Goal: Task Accomplishment & Management: Use online tool/utility

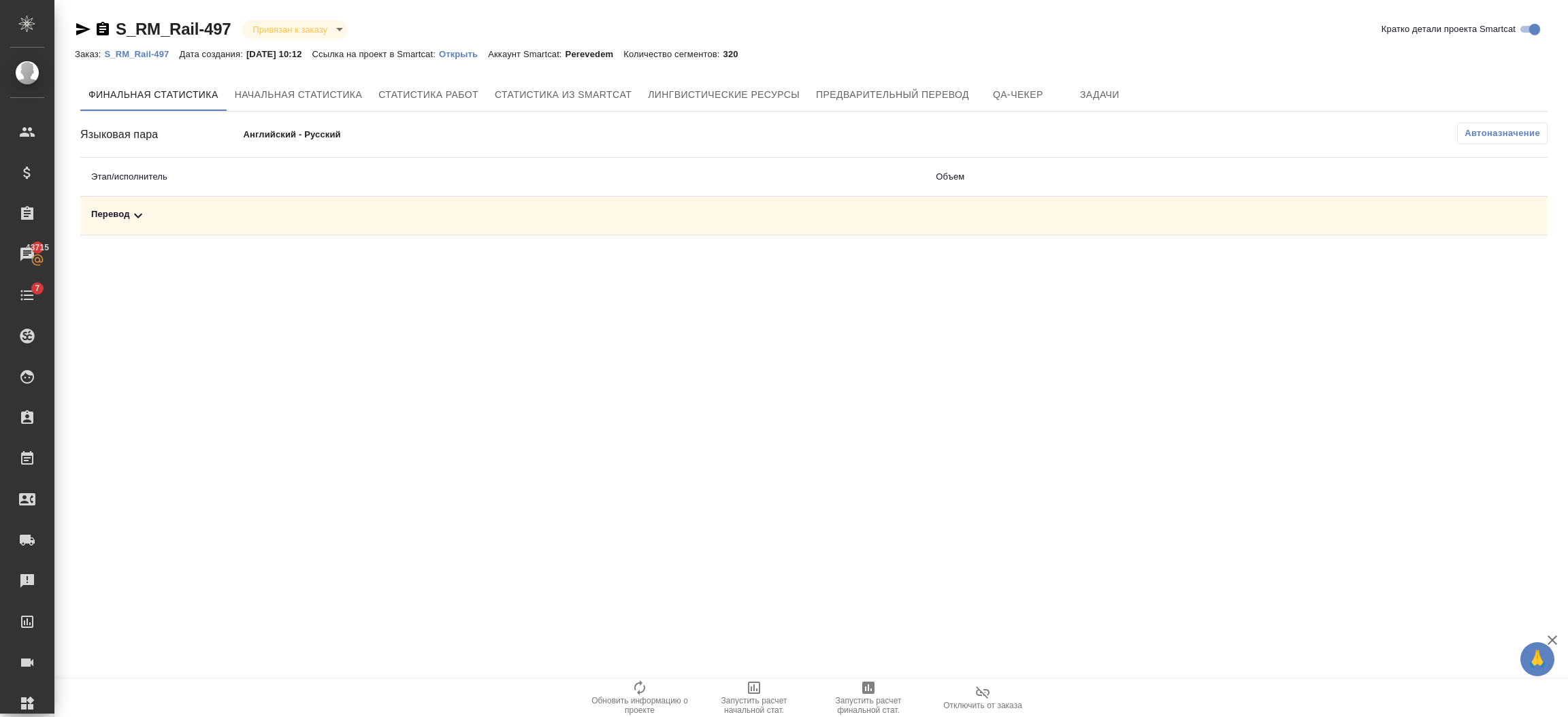
click at [132, 212] on icon at bounding box center [138, 215] width 16 height 16
click at [1501, 125] on button "Автоназначение" at bounding box center [1503, 133] width 91 height 22
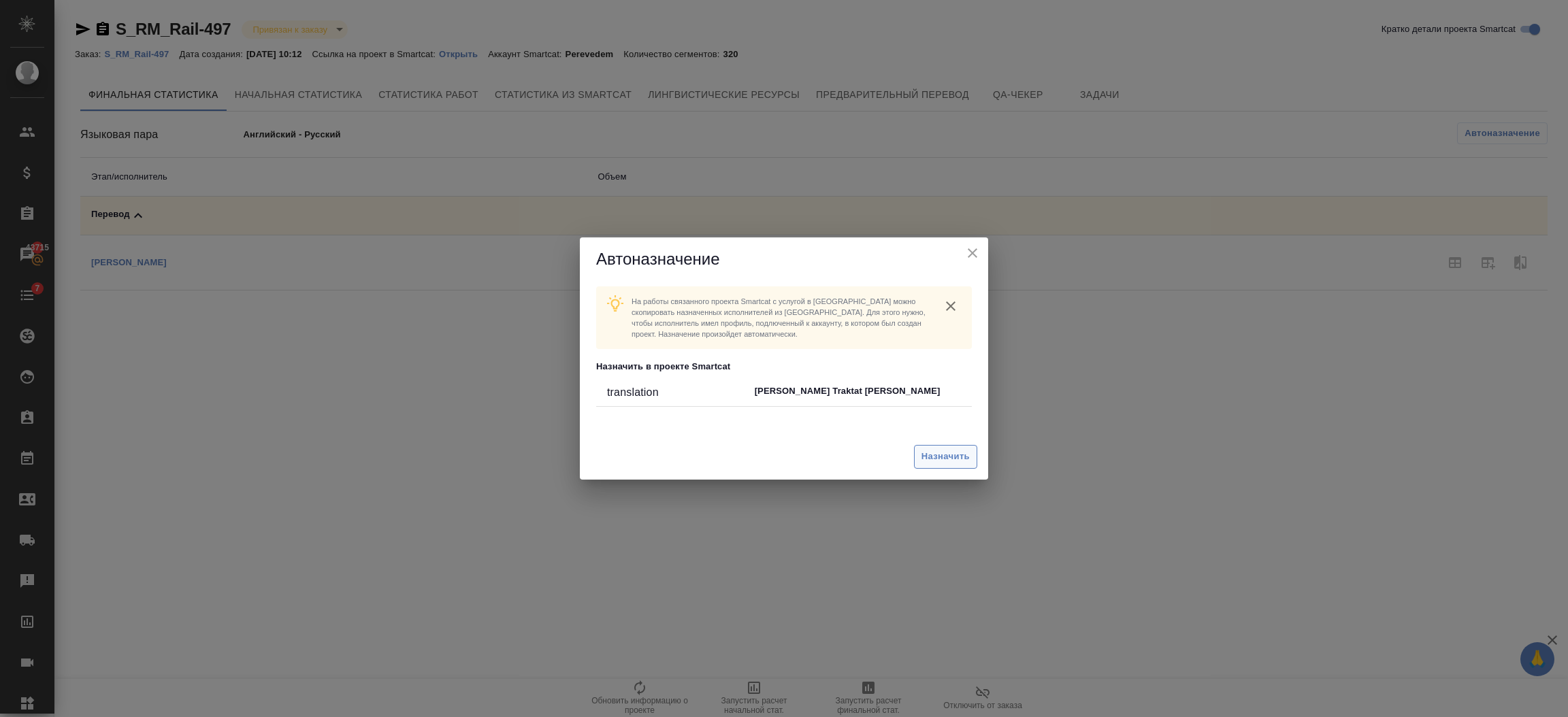
click at [945, 449] on button "Назначить" at bounding box center [945, 457] width 63 height 24
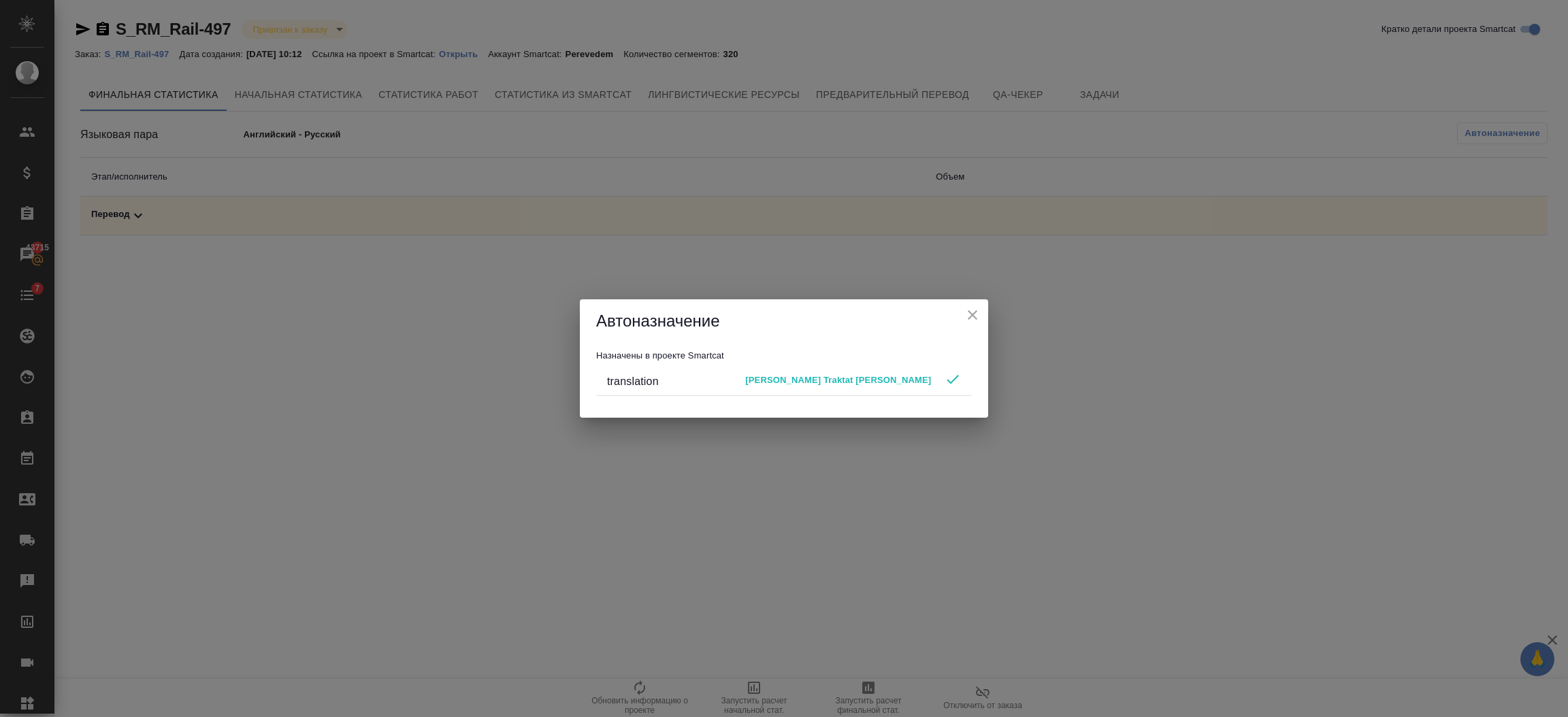
click at [981, 314] on button "close" at bounding box center [972, 315] width 20 height 20
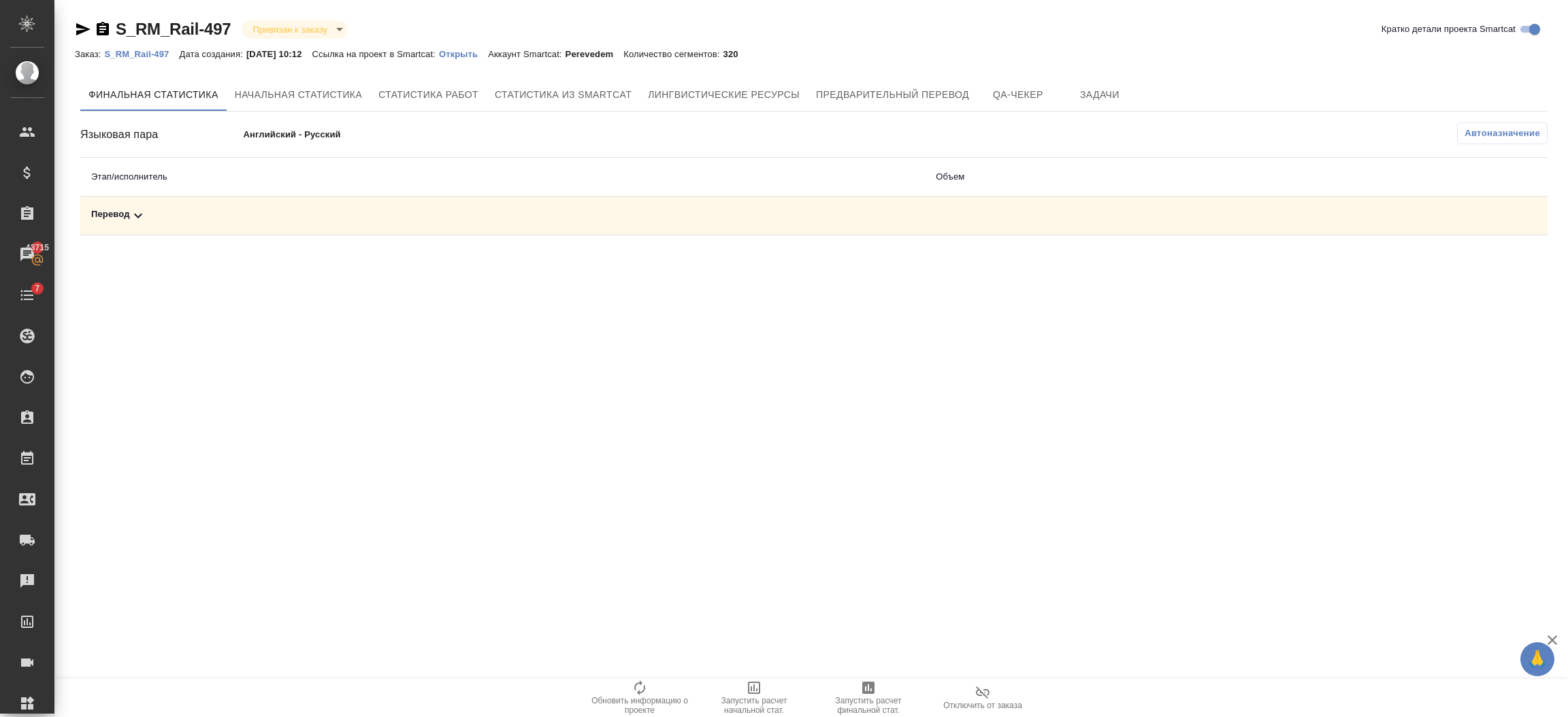
click at [143, 53] on p "S_RM_Rail-497" at bounding box center [142, 54] width 75 height 10
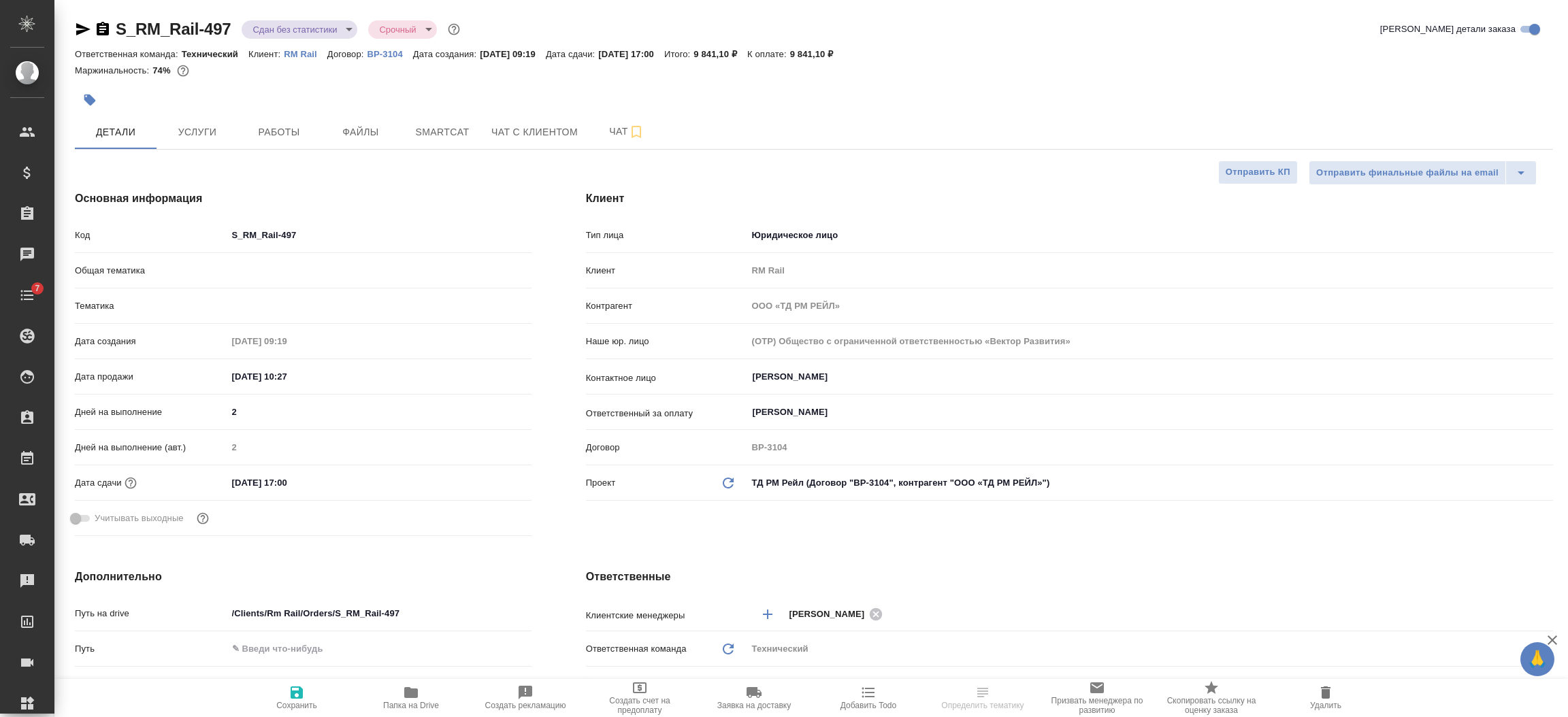
select select "RU"
type textarea "x"
click at [299, 139] on span "Работы" at bounding box center [278, 132] width 65 height 17
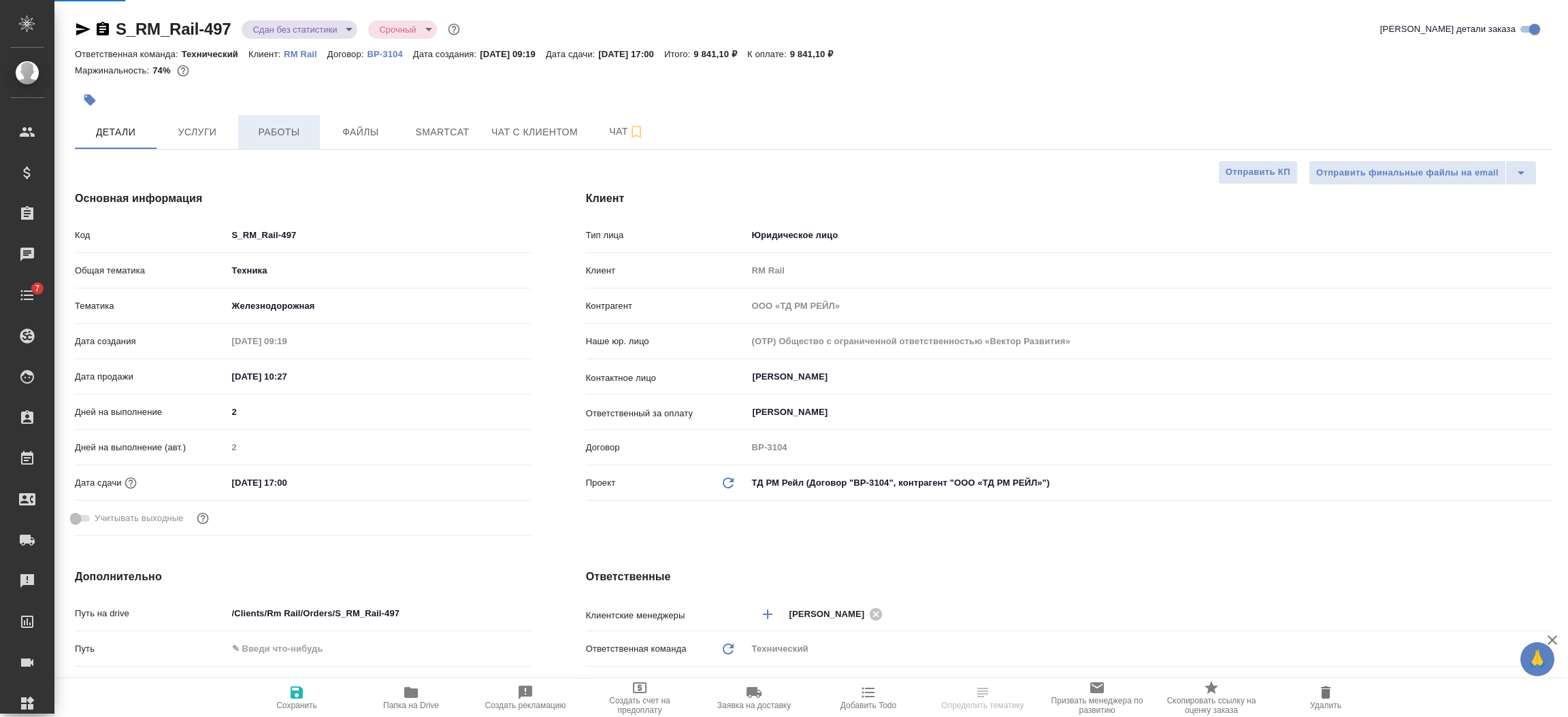
type input "[PERSON_NAME]"
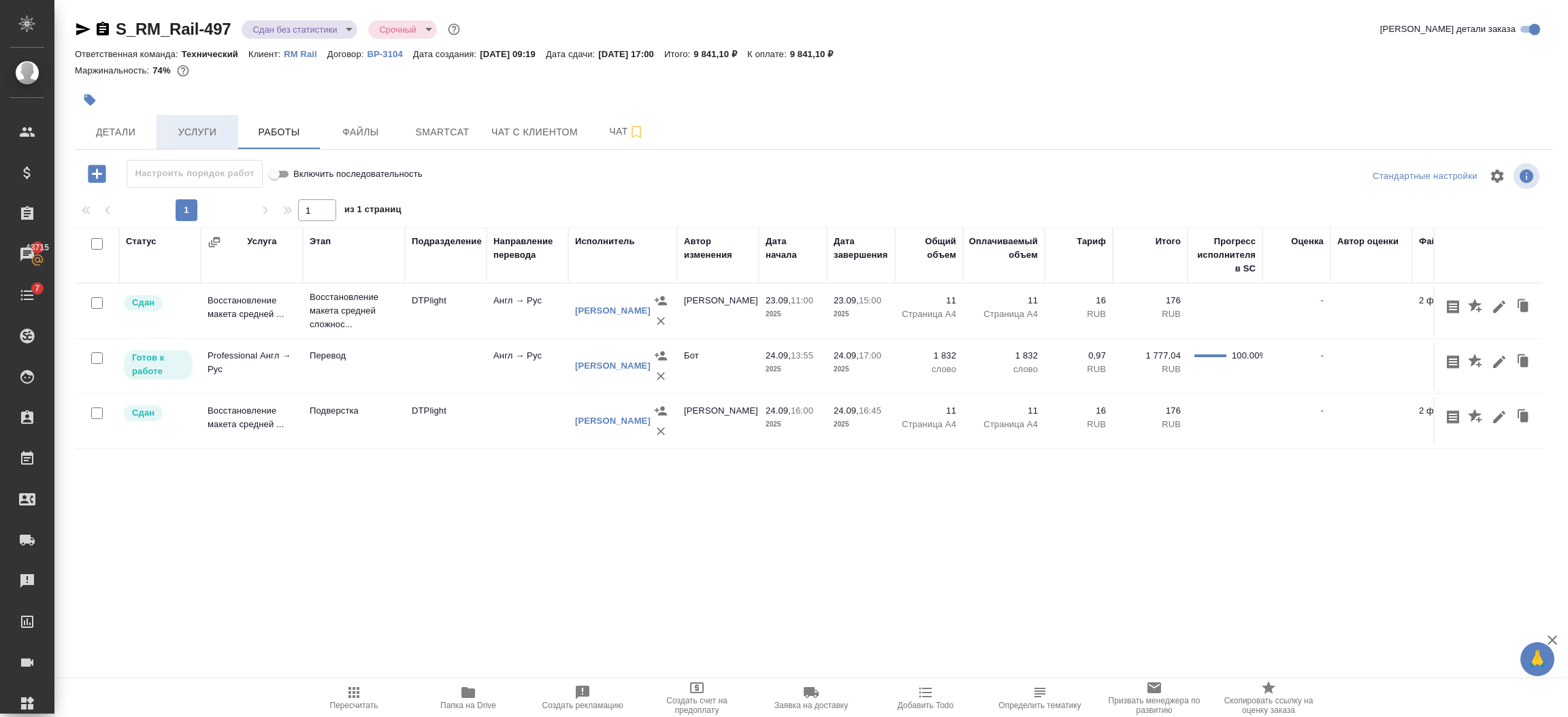
click at [209, 134] on span "Услуги" at bounding box center [197, 132] width 65 height 17
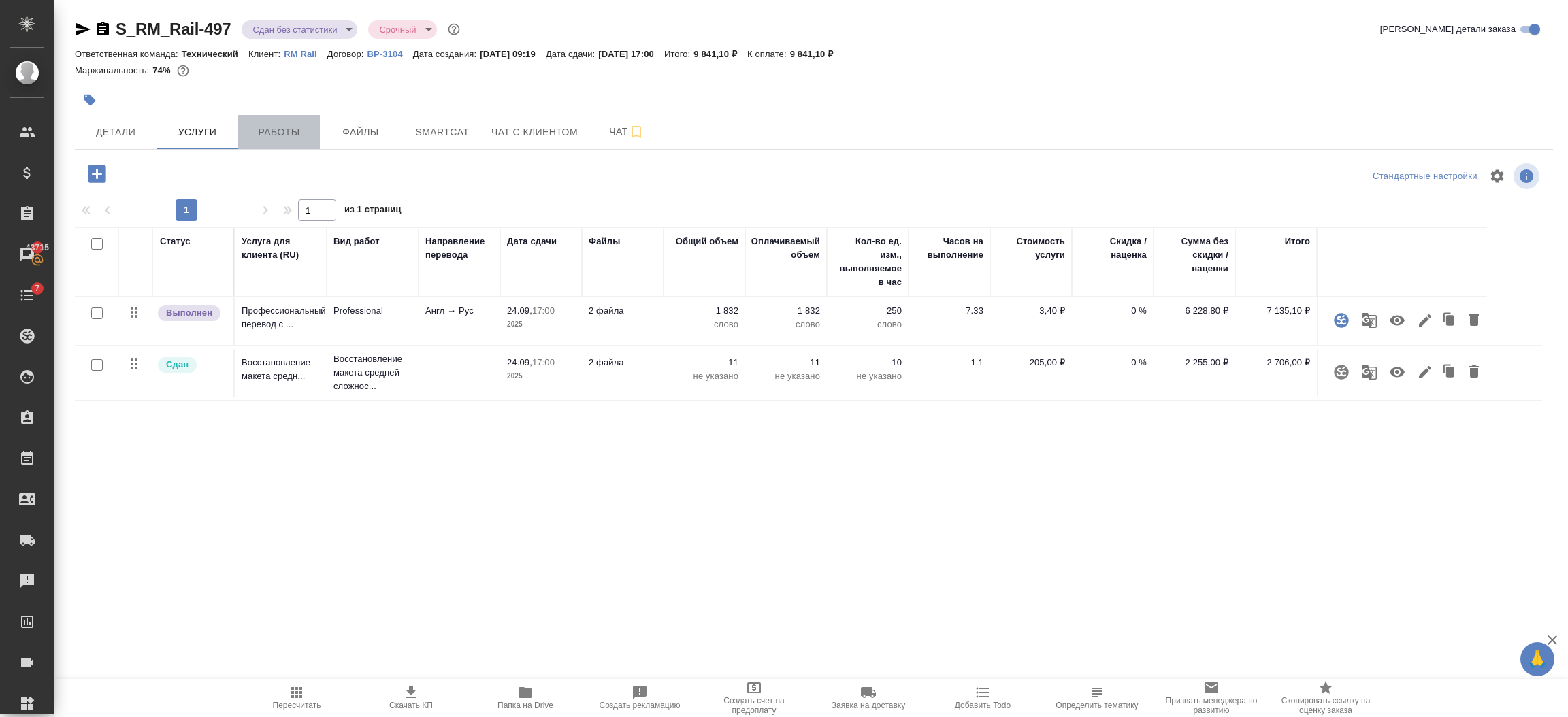
click at [266, 128] on span "Работы" at bounding box center [278, 132] width 65 height 17
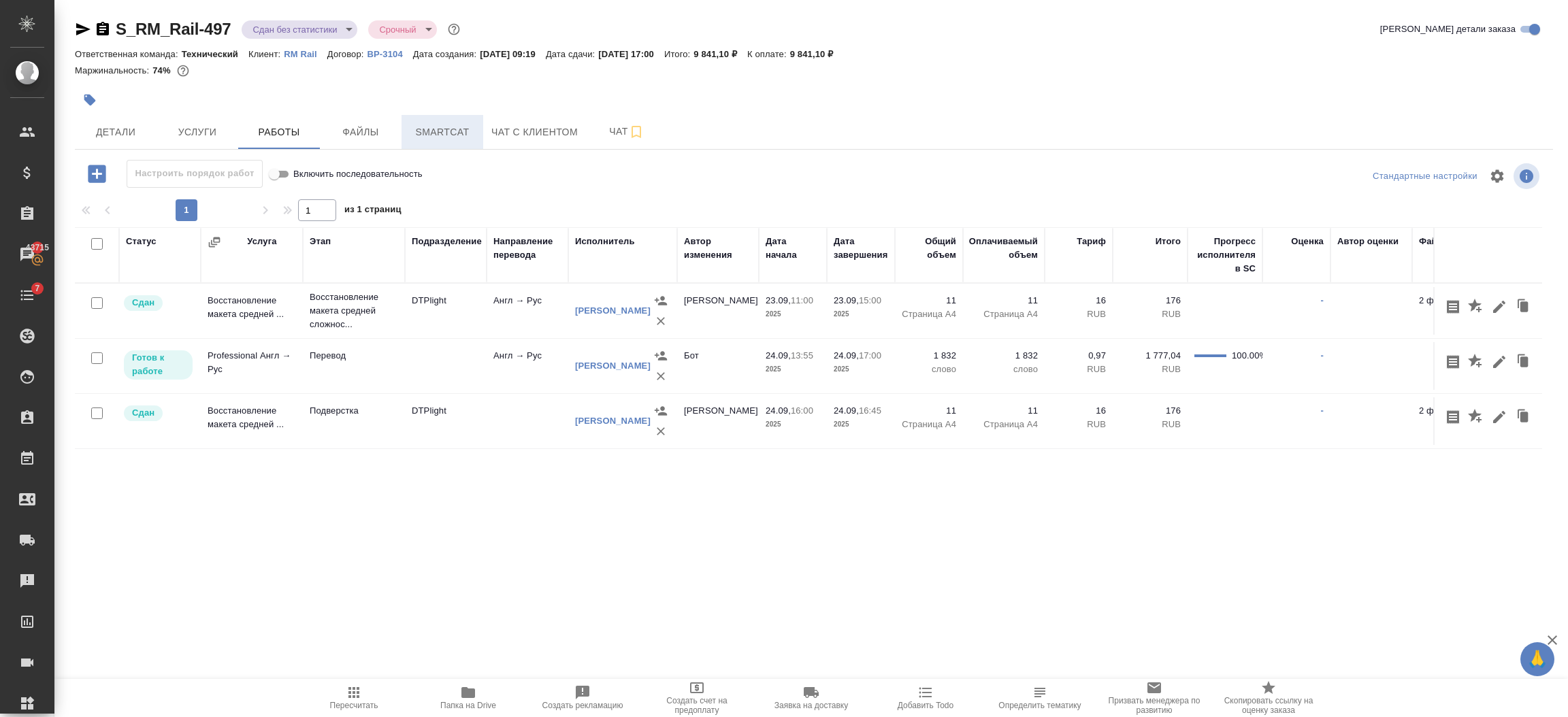
click at [454, 126] on span "Smartcat" at bounding box center [442, 132] width 65 height 17
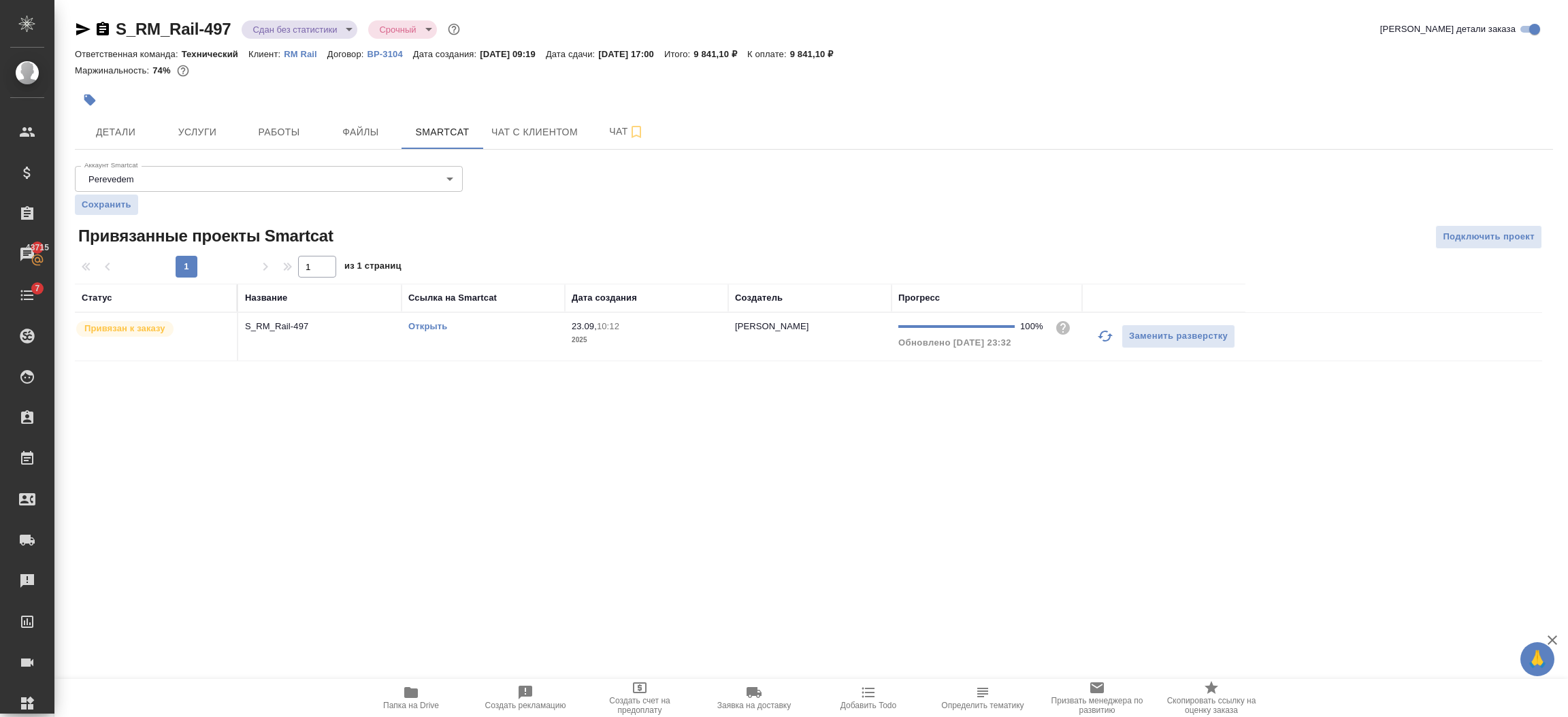
click at [420, 324] on link "Открыть" at bounding box center [428, 326] width 39 height 10
click at [103, 24] on icon "button" at bounding box center [103, 28] width 13 height 13
